Goal: Task Accomplishment & Management: Use online tool/utility

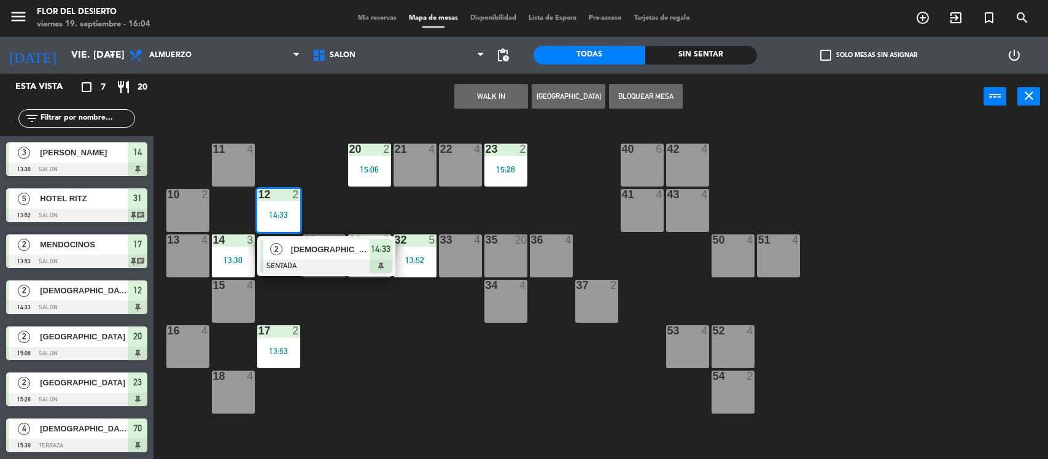
click at [296, 261] on div at bounding box center [326, 267] width 132 height 14
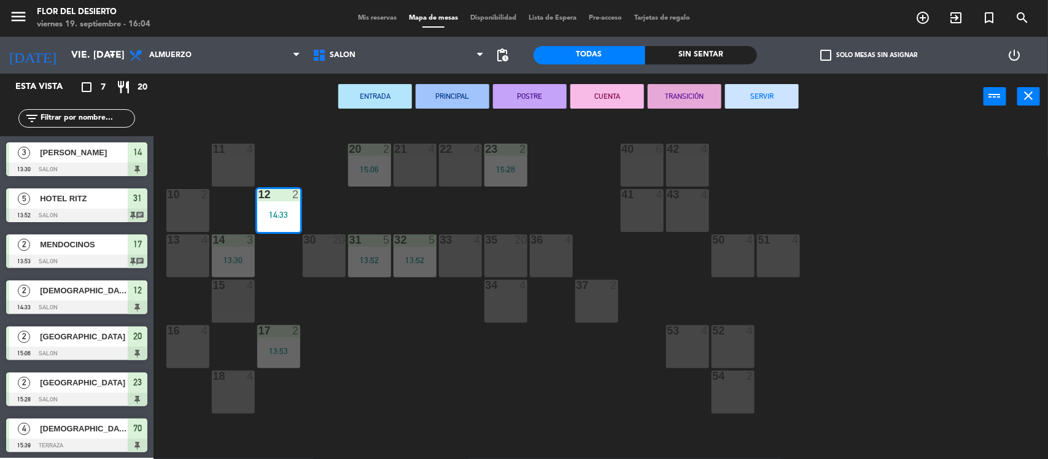
scroll to position [1, 0]
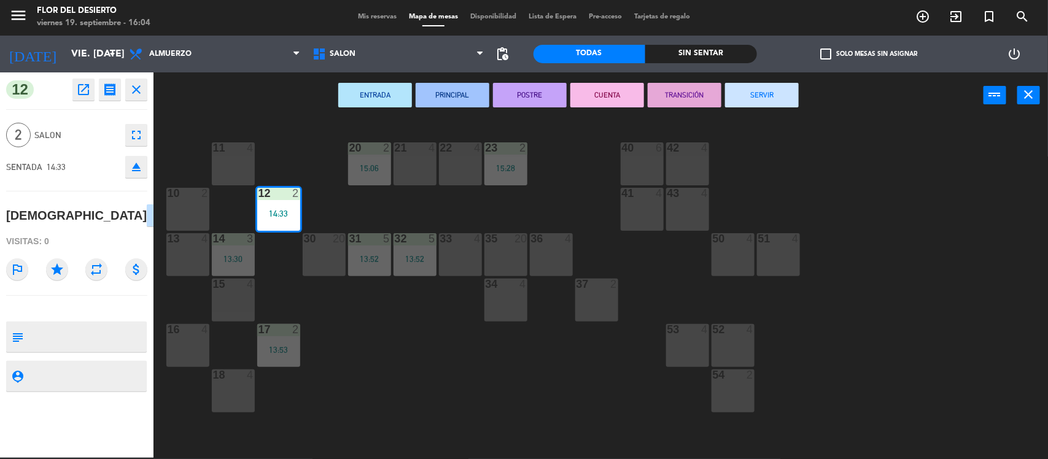
drag, startPoint x: 761, startPoint y: 102, endPoint x: 479, endPoint y: 192, distance: 296.2
click at [762, 102] on button "SERVIR" at bounding box center [762, 95] width 74 height 25
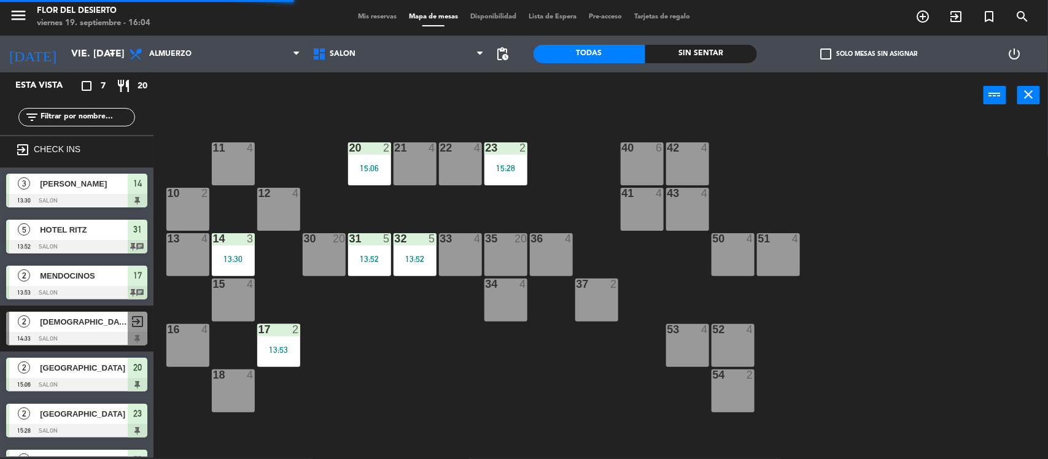
click at [242, 247] on div "14 3 13:30" at bounding box center [233, 254] width 43 height 43
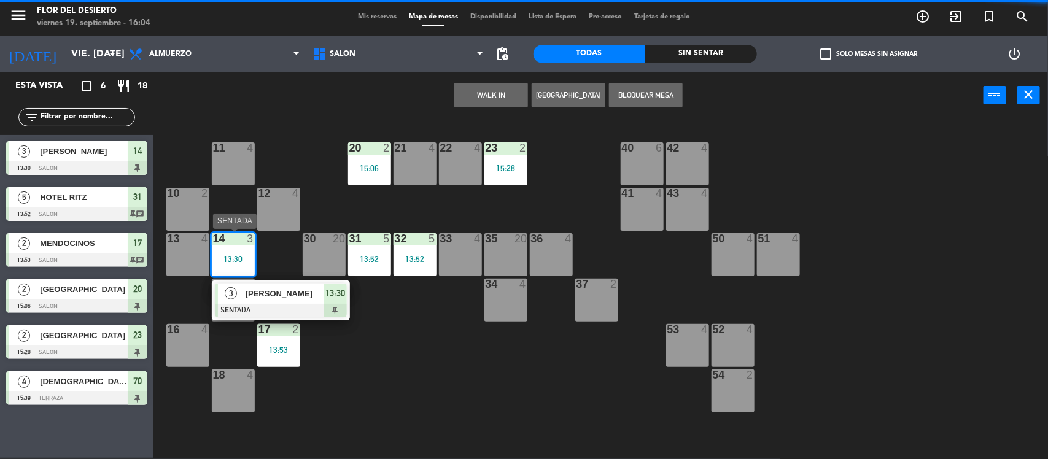
click at [274, 287] on span "[PERSON_NAME]" at bounding box center [285, 293] width 79 height 13
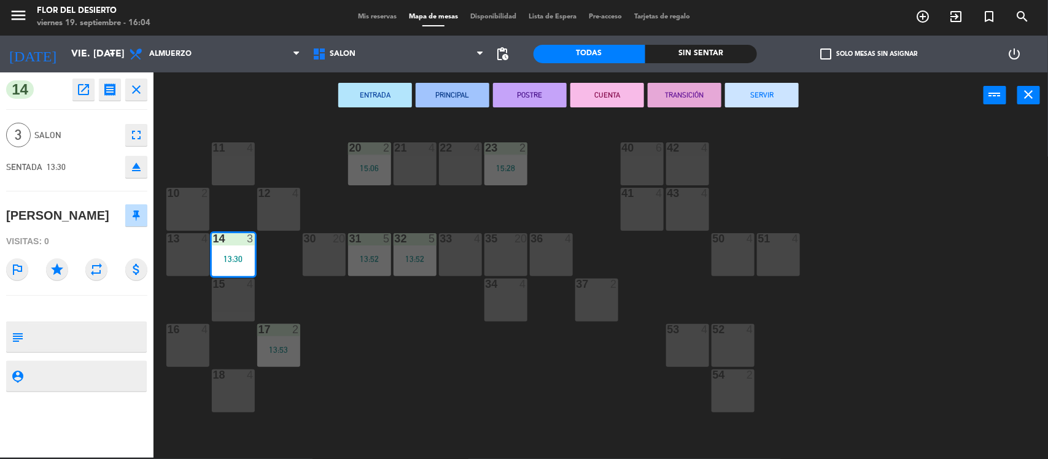
click at [733, 90] on button "SERVIR" at bounding box center [762, 95] width 74 height 25
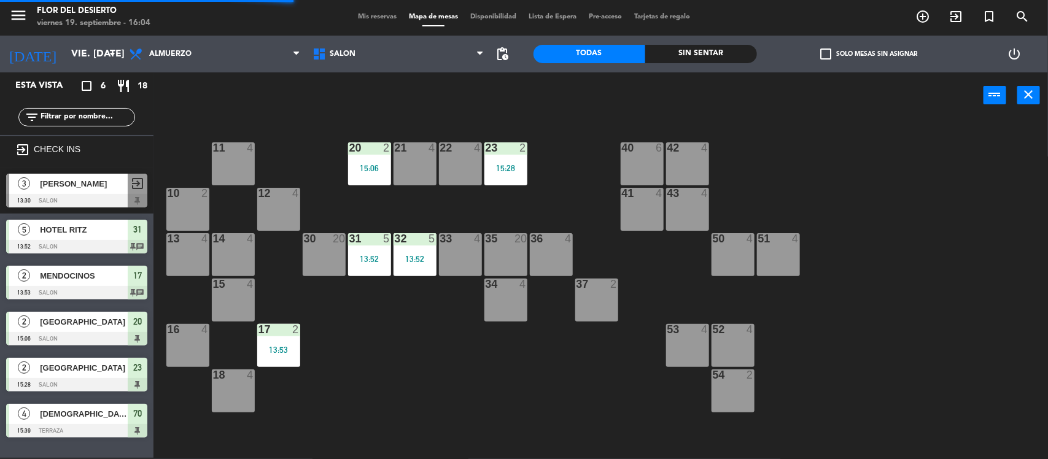
click at [299, 330] on div "2" at bounding box center [295, 329] width 7 height 11
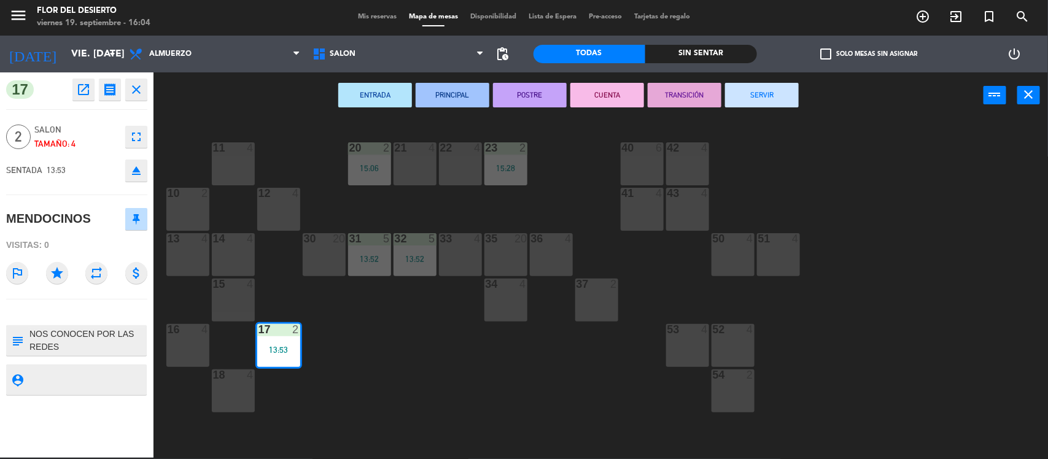
click at [776, 89] on button "SERVIR" at bounding box center [762, 95] width 74 height 25
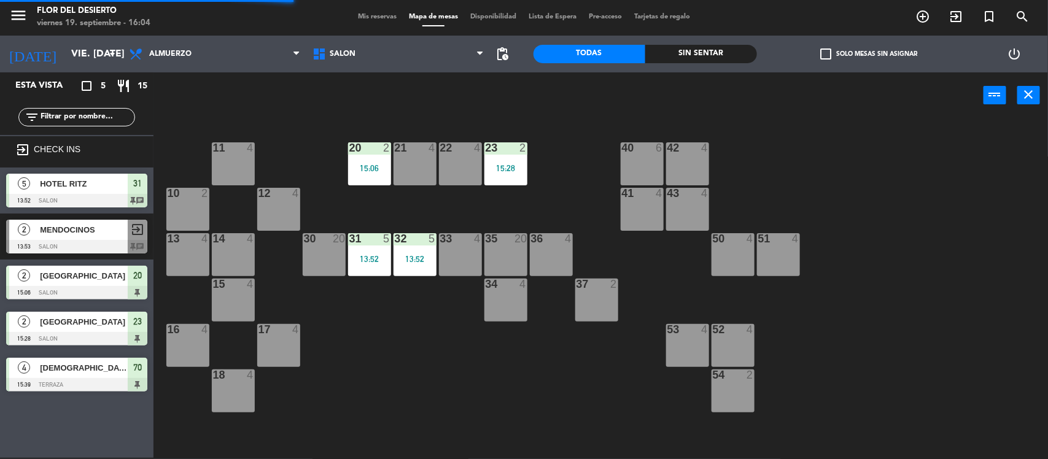
click at [381, 168] on div "15:06" at bounding box center [369, 168] width 43 height 9
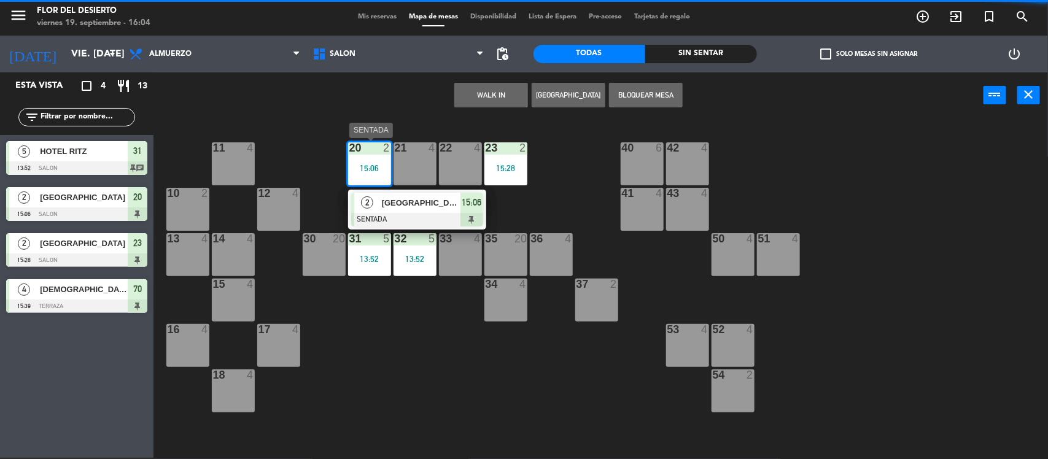
click at [400, 204] on span "[GEOGRAPHIC_DATA]" at bounding box center [421, 202] width 79 height 13
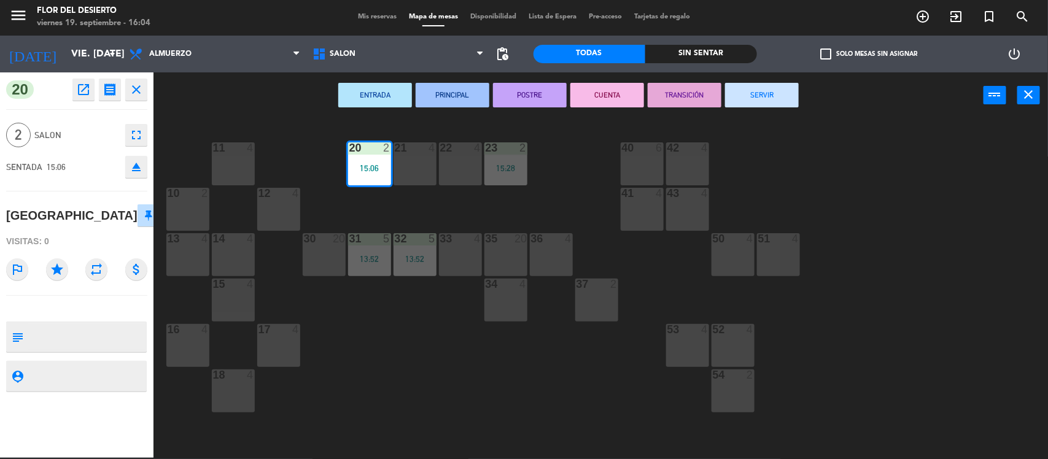
click at [758, 89] on button "SERVIR" at bounding box center [762, 95] width 74 height 25
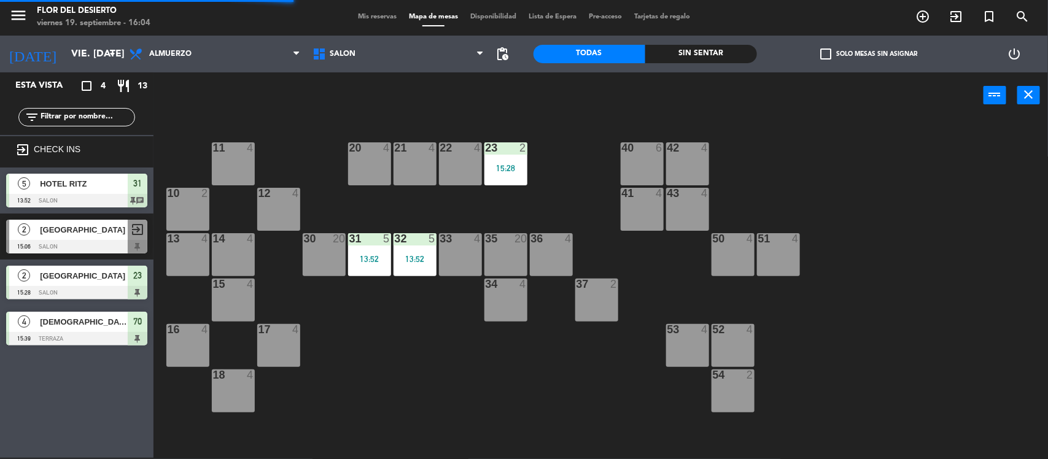
click at [381, 252] on div "31 5 13:52" at bounding box center [369, 254] width 43 height 43
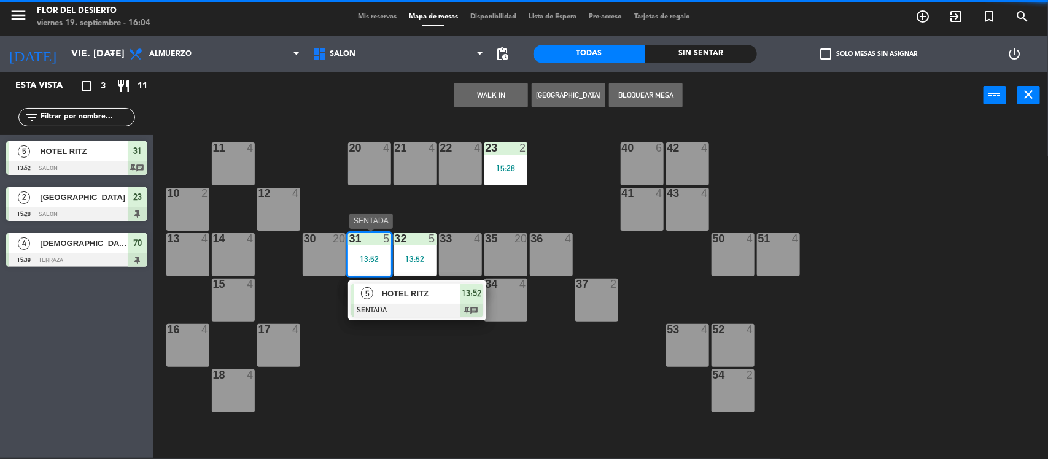
click at [393, 301] on div "HOTEL RITZ" at bounding box center [421, 294] width 80 height 20
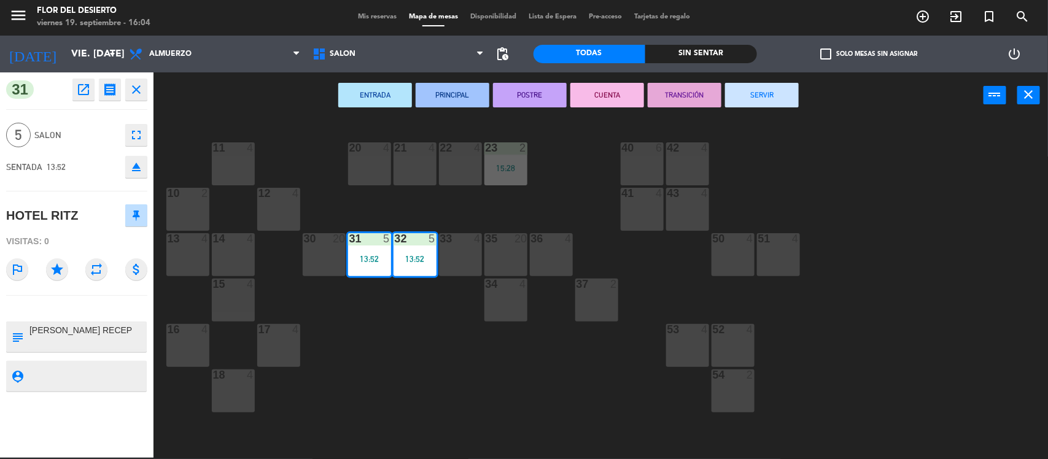
click at [766, 103] on button "SERVIR" at bounding box center [762, 95] width 74 height 25
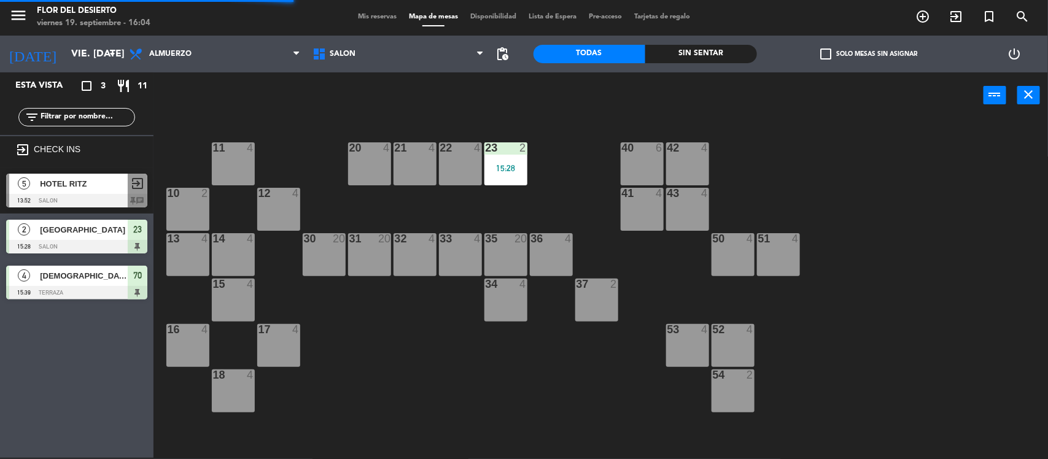
click at [505, 172] on div "23 2 15:28" at bounding box center [505, 163] width 43 height 43
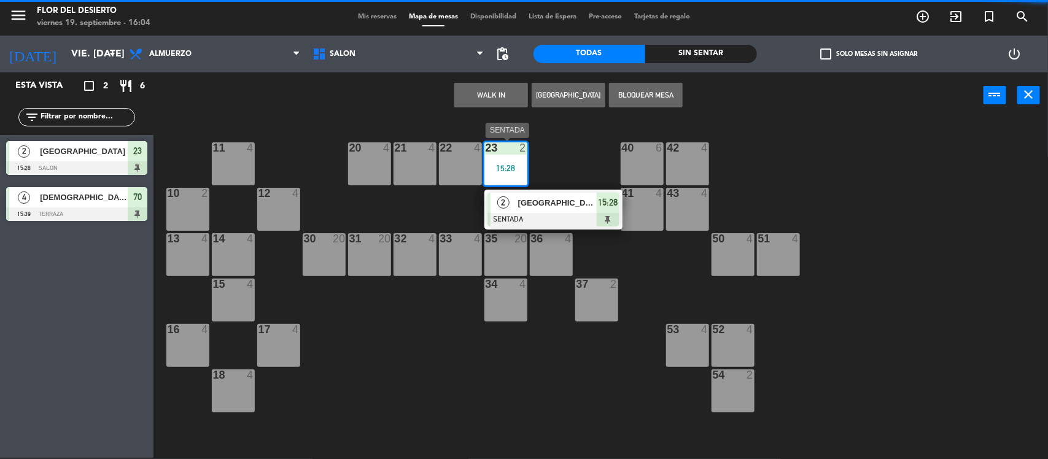
drag, startPoint x: 544, startPoint y: 207, endPoint x: 662, endPoint y: 167, distance: 124.6
click at [545, 207] on div "2 BRASIL SENTADA 15:28" at bounding box center [553, 210] width 157 height 40
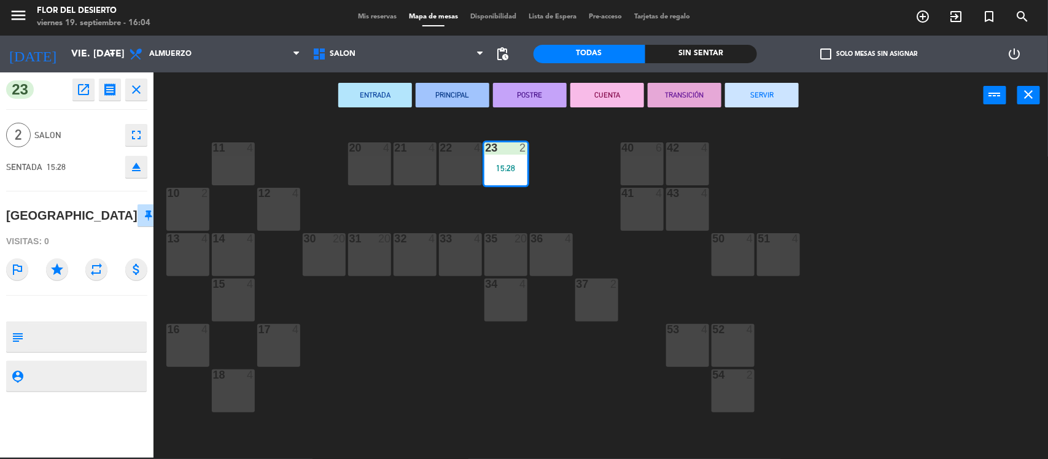
click at [768, 89] on button "SERVIR" at bounding box center [762, 95] width 74 height 25
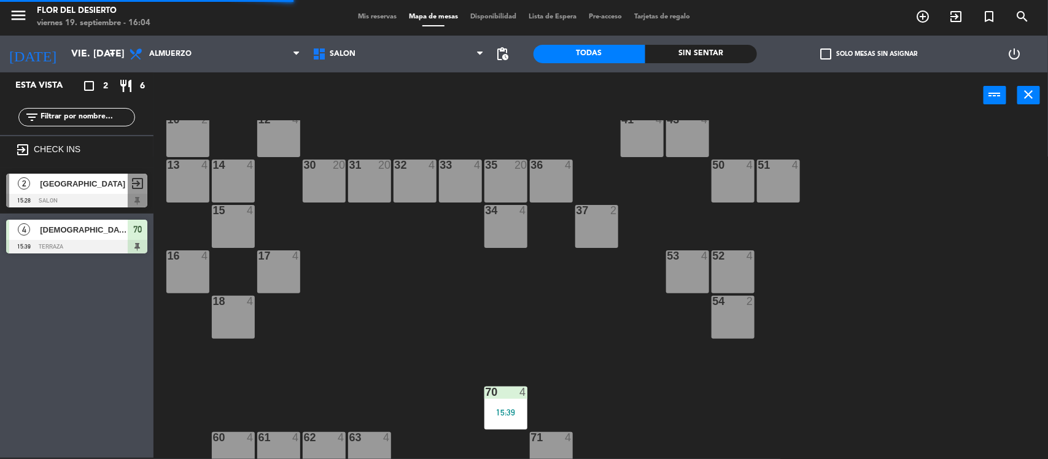
scroll to position [134, 0]
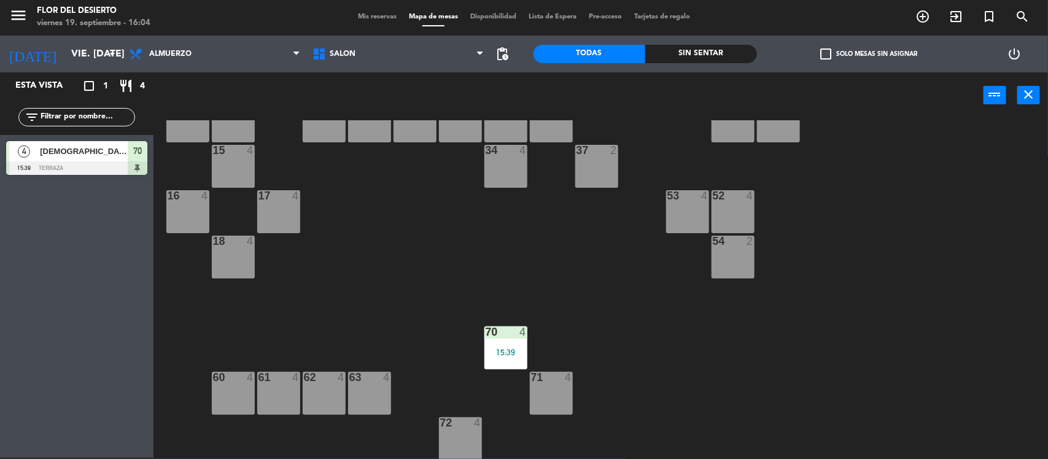
click at [506, 370] on div "11 4 20 4 21 4 22 4 23 4 40 6 42 4 10 2 12 4 41 4 43 4 13 4 14 4 30 20 31 20 32…" at bounding box center [606, 289] width 884 height 339
click at [519, 366] on div "70 4 15:39" at bounding box center [505, 348] width 43 height 43
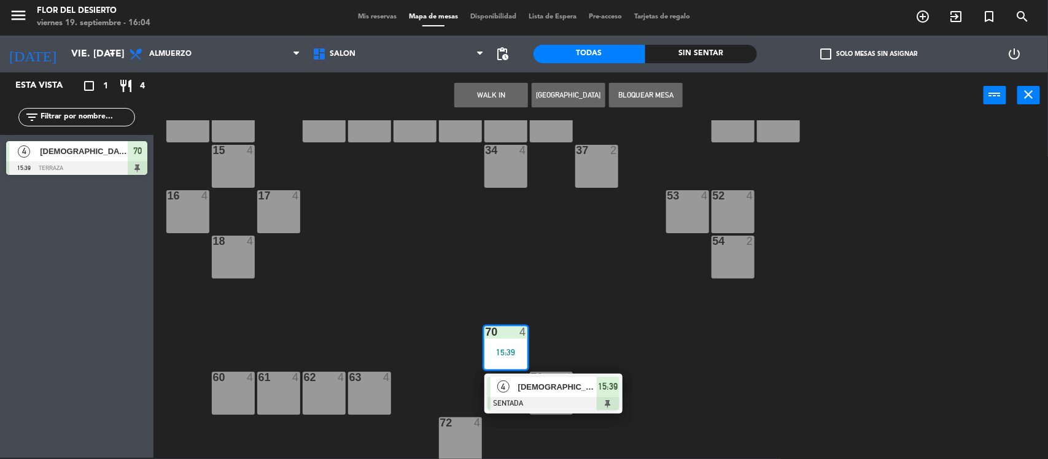
click at [513, 400] on div at bounding box center [553, 404] width 132 height 14
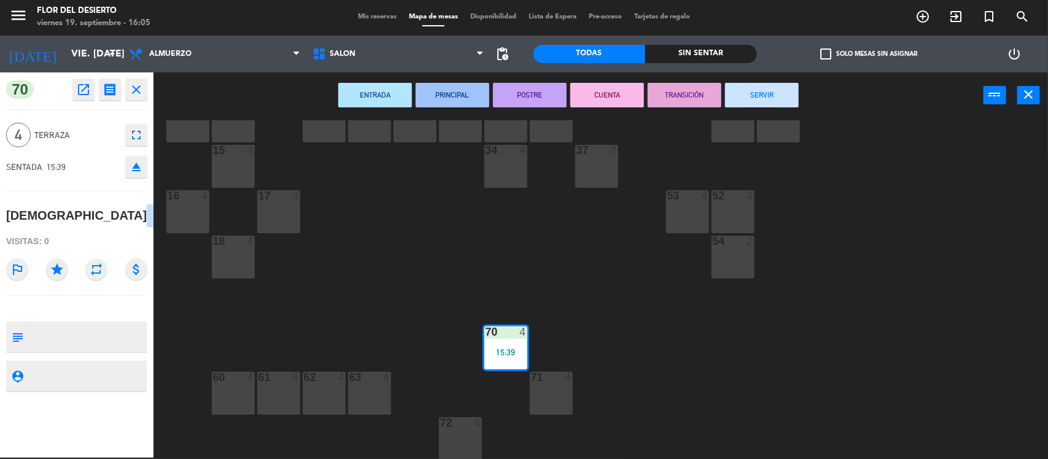
click at [772, 97] on button "SERVIR" at bounding box center [762, 95] width 74 height 25
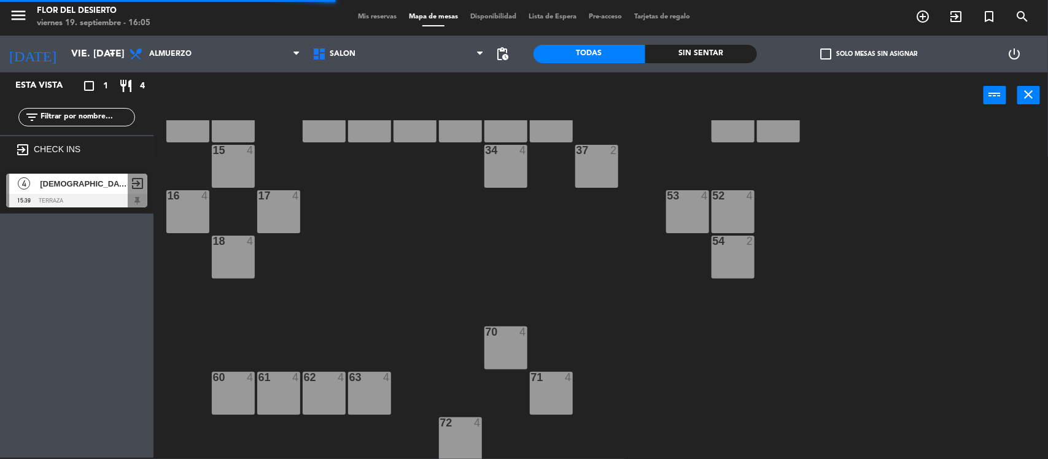
click at [384, 23] on div "menu [PERSON_NAME] DEL DESIERTO viernes 19. septiembre - 16:05 Mis reservas Map…" at bounding box center [524, 17] width 1048 height 37
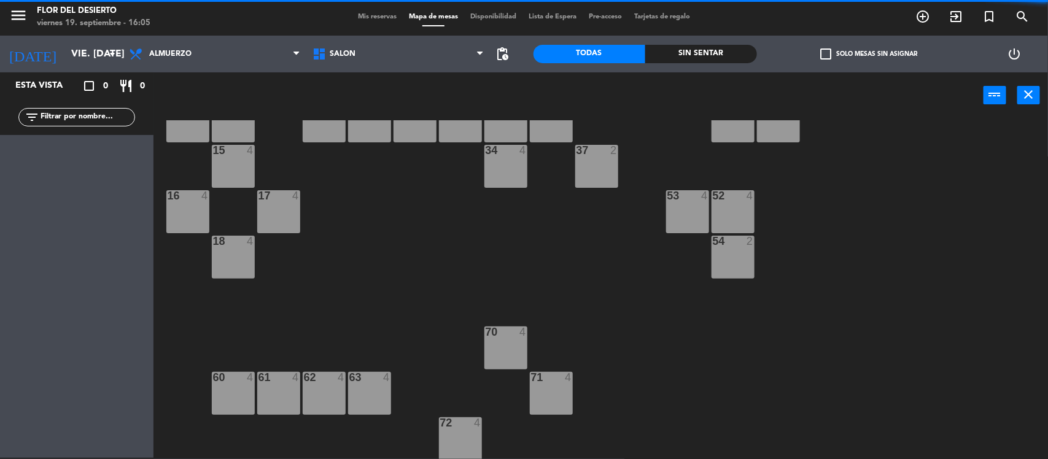
click at [391, 20] on span "Mis reservas" at bounding box center [377, 17] width 51 height 7
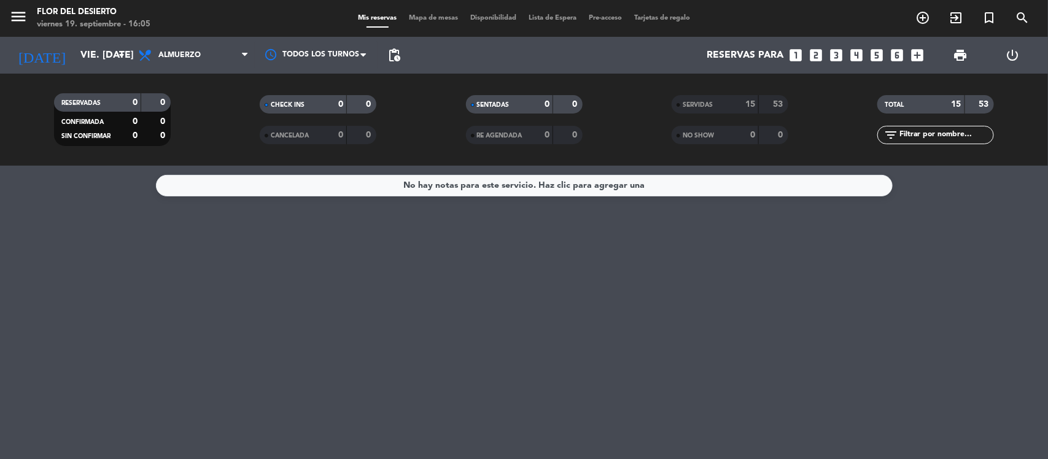
click at [452, 17] on span "Mapa de mesas" at bounding box center [433, 18] width 61 height 7
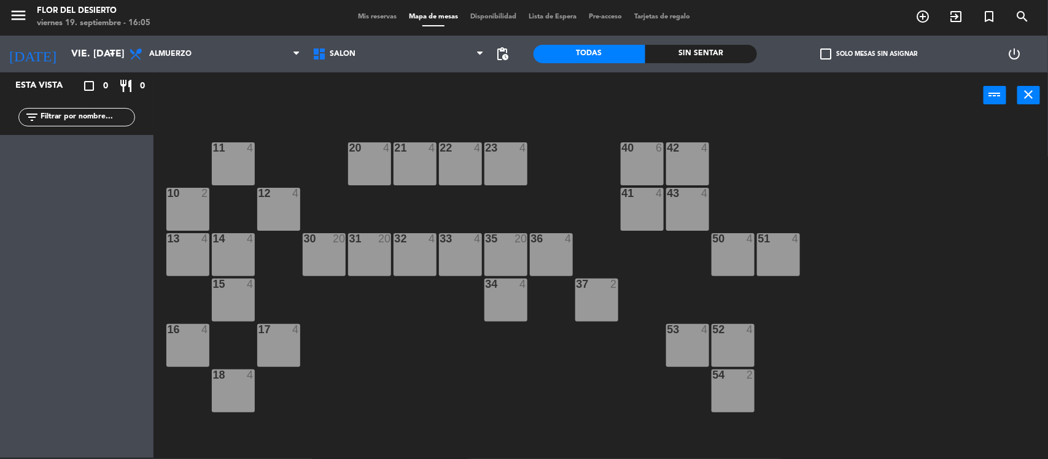
click at [505, 164] on div "23 4" at bounding box center [505, 163] width 43 height 43
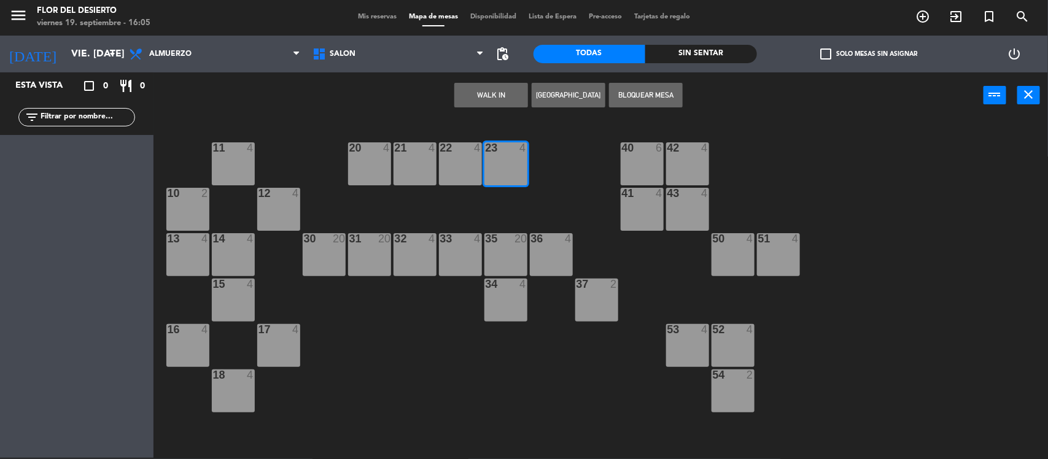
click at [498, 93] on button "WALK IN" at bounding box center [491, 95] width 74 height 25
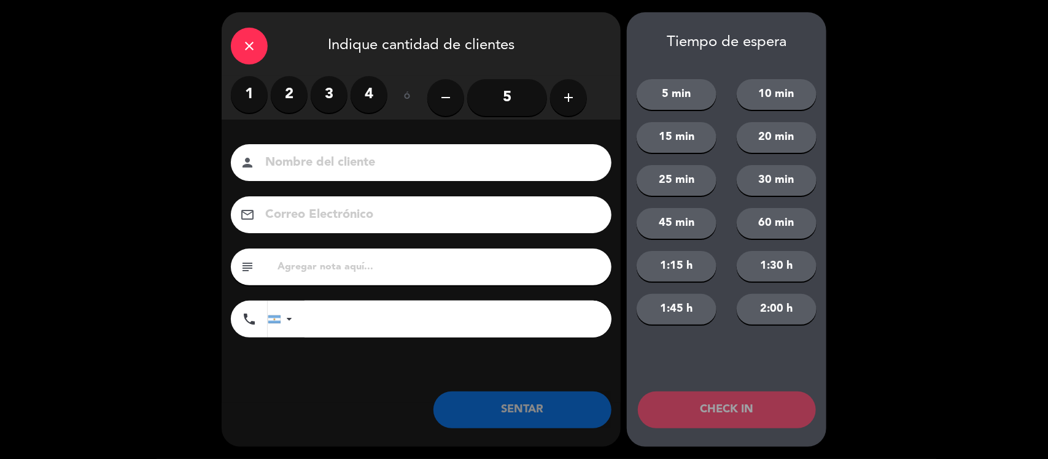
click at [281, 84] on label "2" at bounding box center [289, 94] width 37 height 37
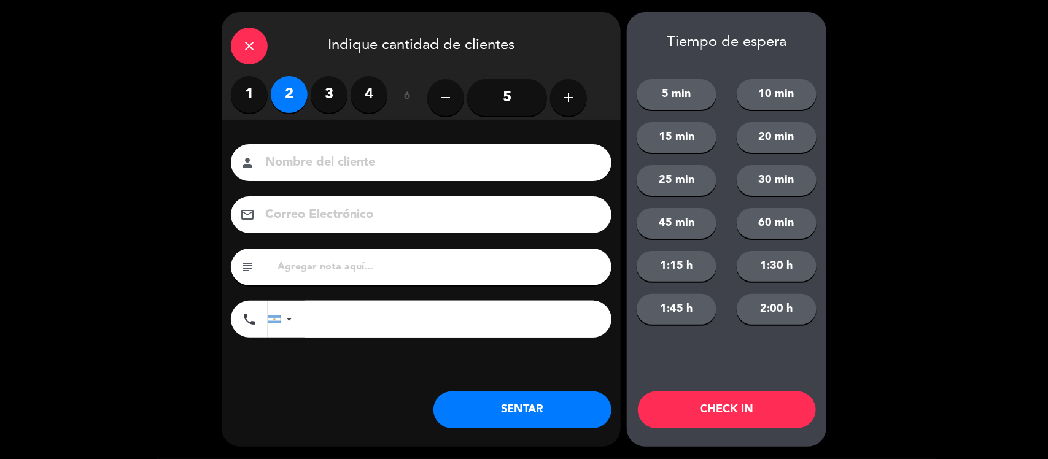
click at [316, 164] on input at bounding box center [429, 162] width 331 height 21
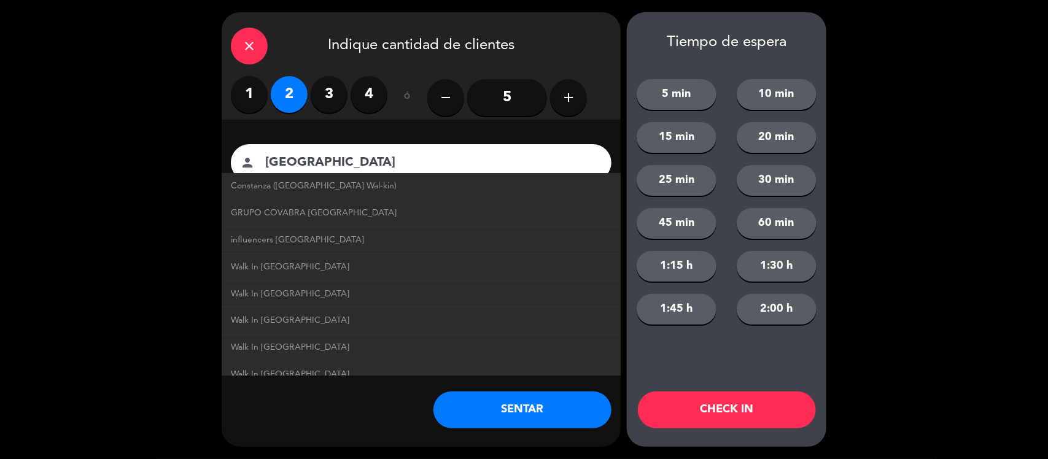
type input "[GEOGRAPHIC_DATA]"
click at [479, 416] on button "SENTAR" at bounding box center [522, 410] width 178 height 37
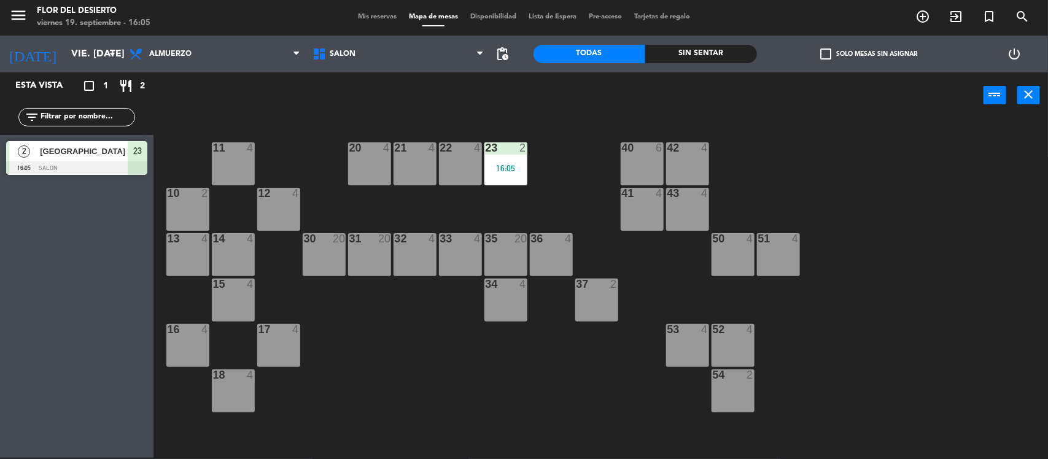
click at [481, 175] on div "22 4" at bounding box center [460, 163] width 43 height 43
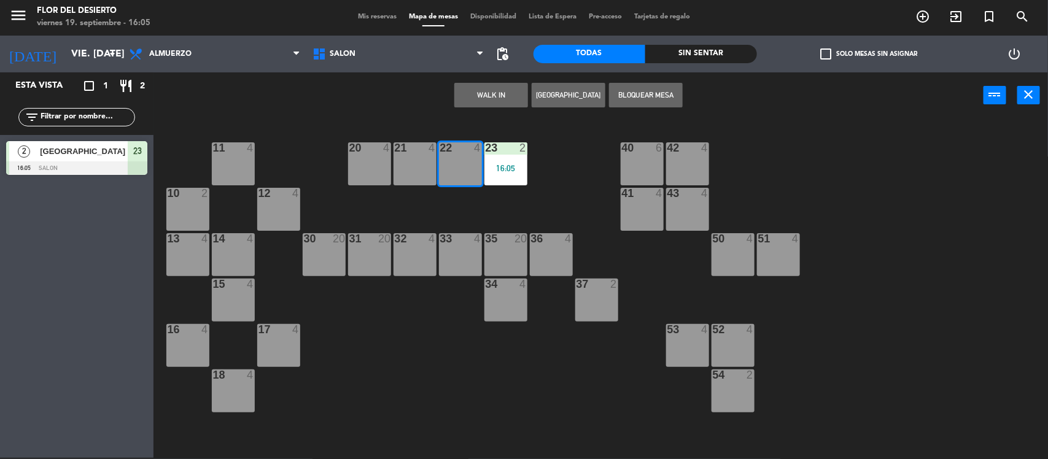
click at [514, 196] on div "11 4 20 4 21 4 22 4 23 2 16:05 40 6 42 4 10 2 12 4 41 4 43 4 13 4 14 4 30 20 31…" at bounding box center [606, 289] width 884 height 339
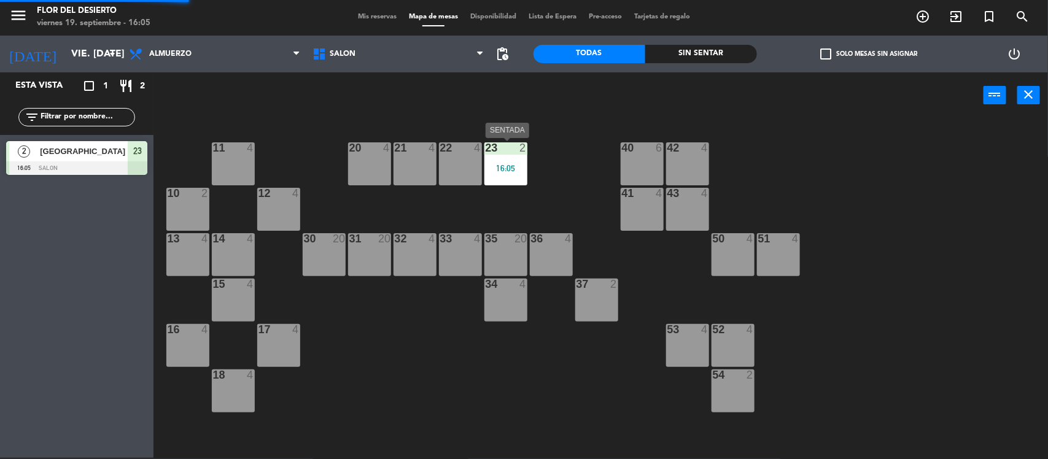
click at [502, 157] on div "23 2 16:05" at bounding box center [505, 163] width 43 height 43
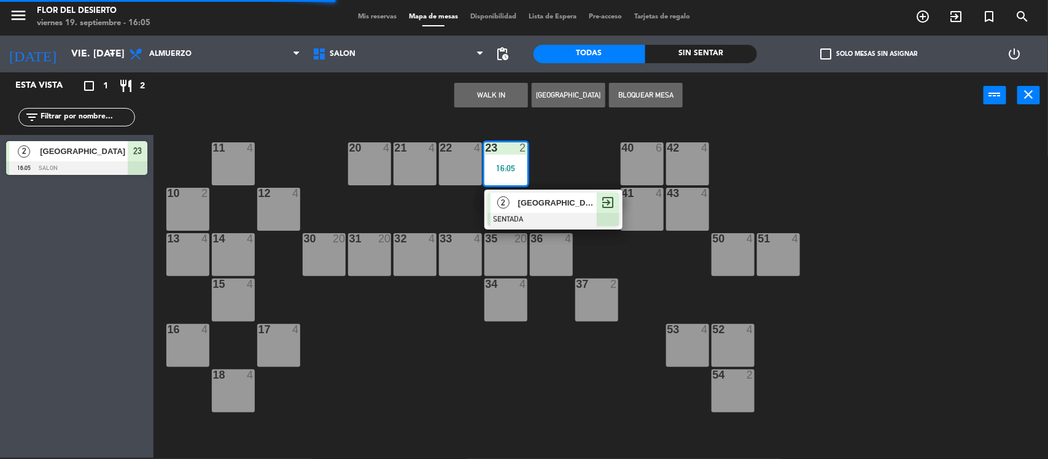
drag, startPoint x: 525, startPoint y: 210, endPoint x: 780, endPoint y: 130, distance: 267.7
click at [526, 210] on div "2 brasil SENTADA exit_to_app" at bounding box center [553, 210] width 157 height 40
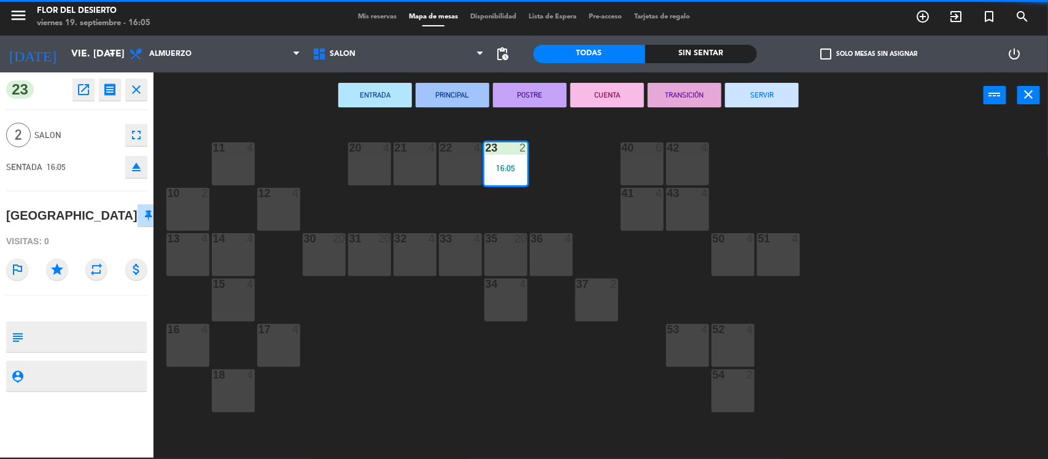
click at [804, 83] on div "ENTRADA PRINCIPAL POSTRE CUENTA TRANSICIÓN SERVIR power_input close" at bounding box center [568, 95] width 830 height 47
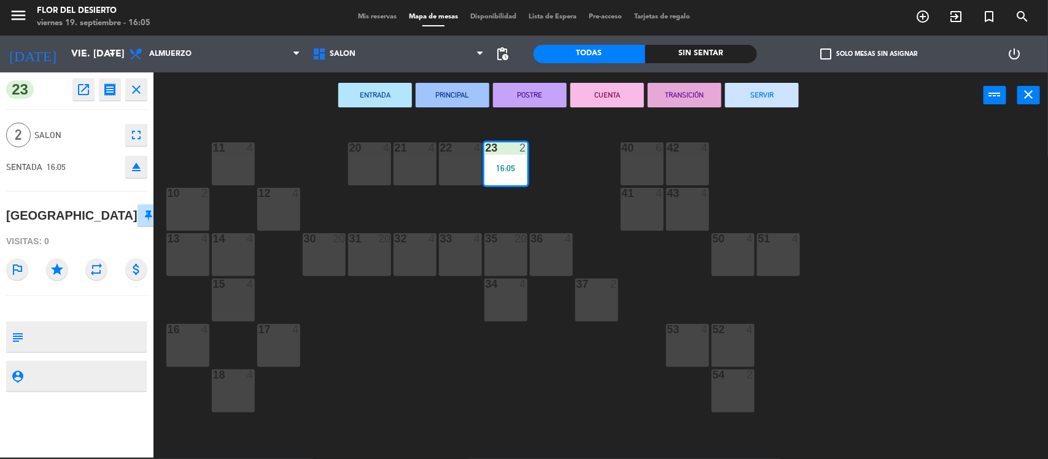
click at [780, 91] on button "SERVIR" at bounding box center [762, 95] width 74 height 25
